Goal: Check status: Check status

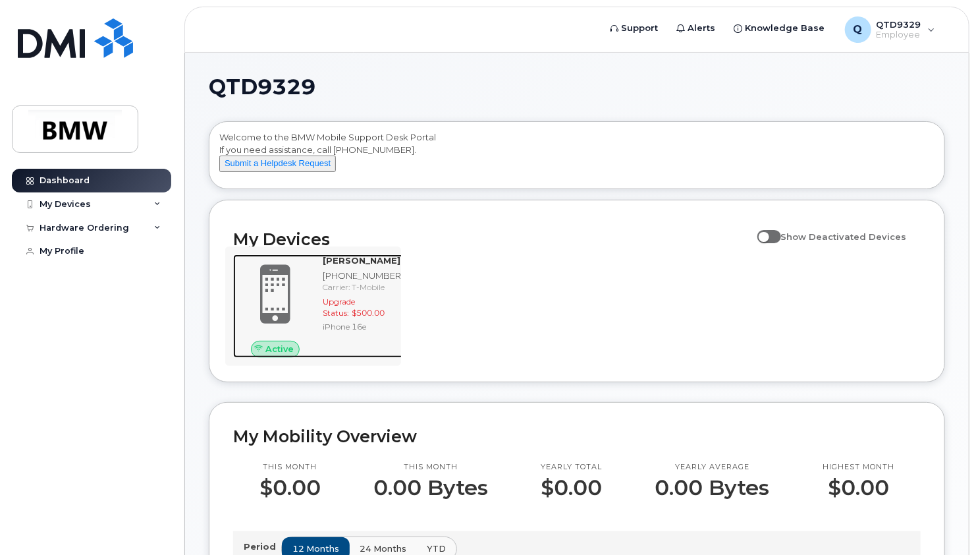
click at [293, 287] on span at bounding box center [275, 294] width 63 height 67
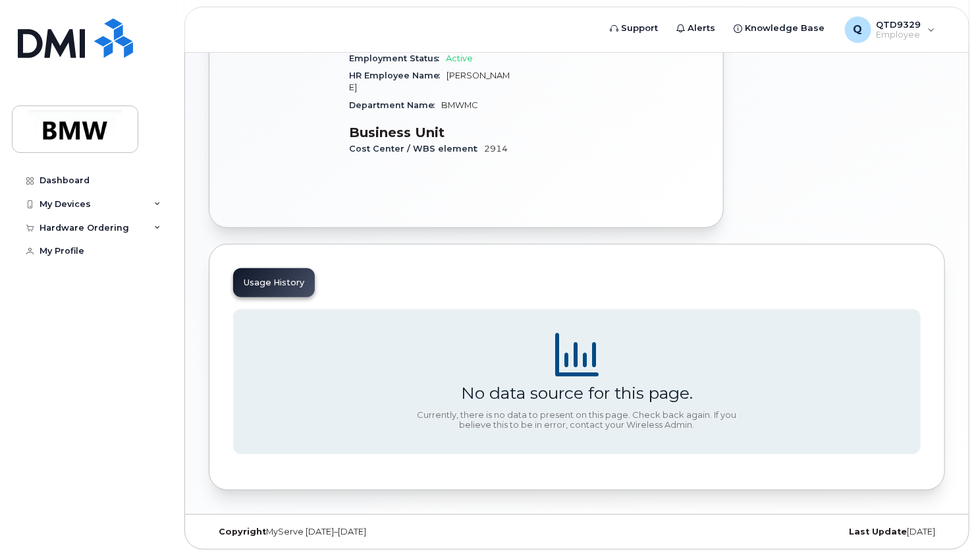
scroll to position [296, 0]
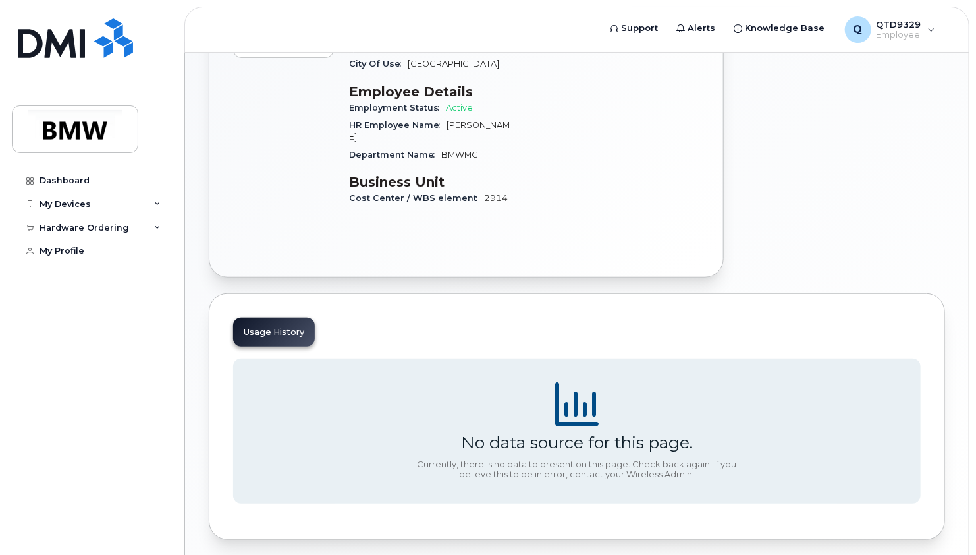
click at [281, 335] on div "Usage History" at bounding box center [274, 332] width 82 height 29
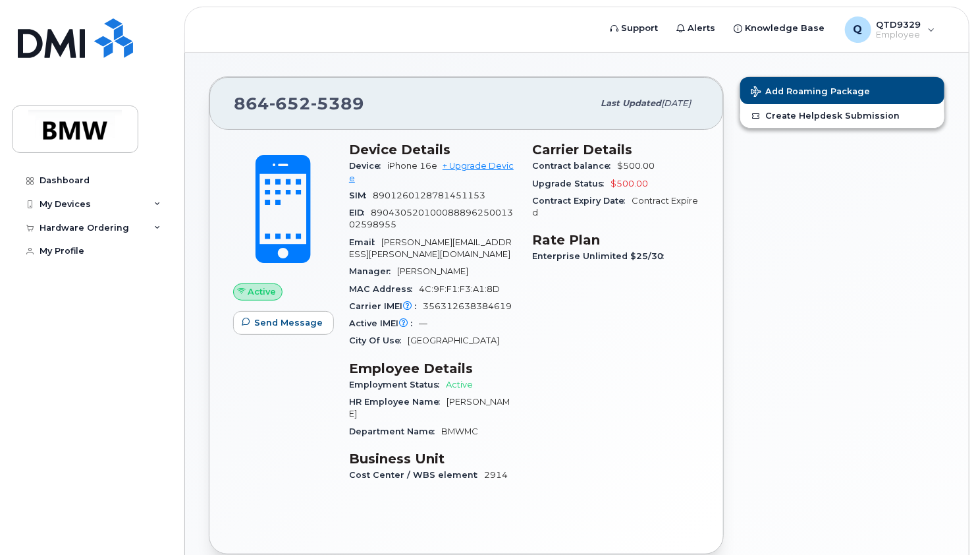
scroll to position [19, 0]
click at [640, 255] on span "Enterprise Unlimited $25/30" at bounding box center [601, 257] width 138 height 10
